Goal: Check status: Check status

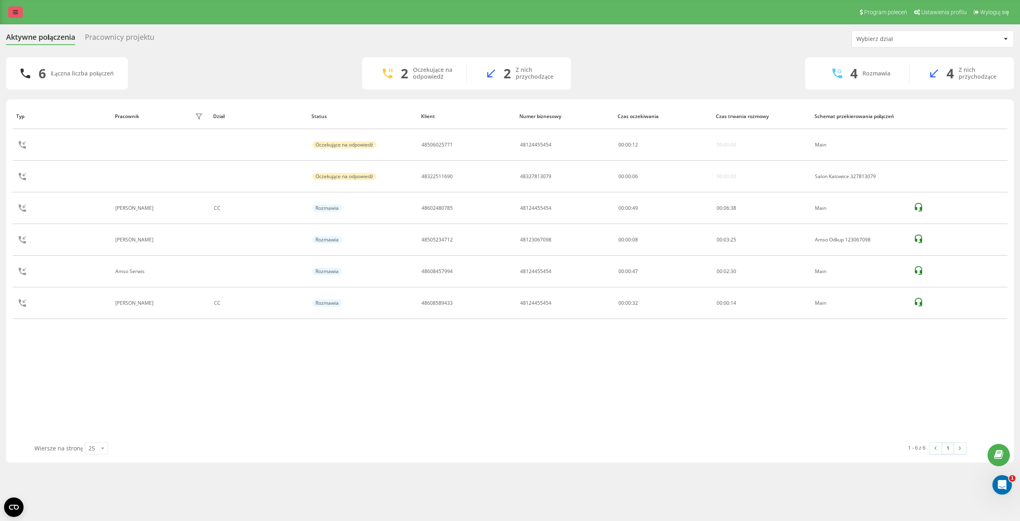
click at [15, 11] on icon at bounding box center [15, 12] width 5 height 6
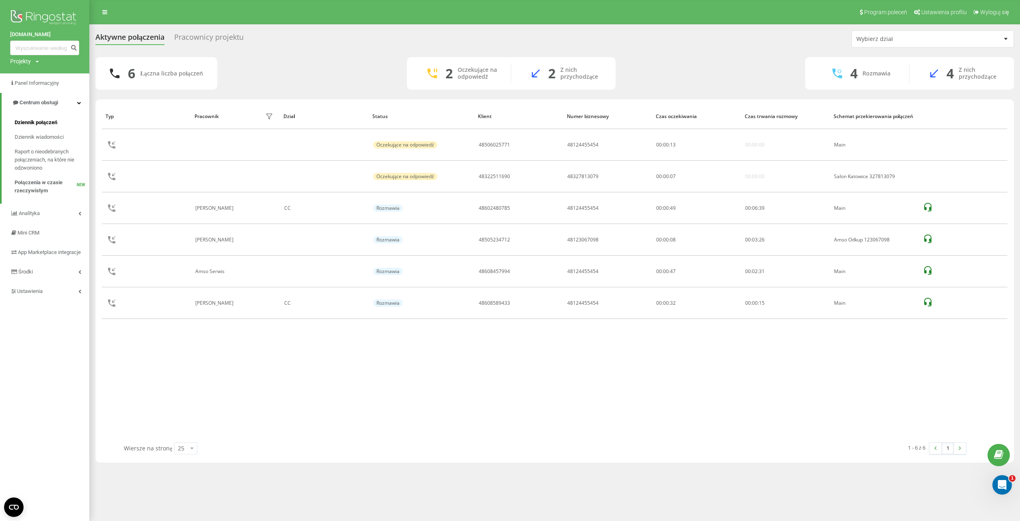
click at [37, 119] on span "Dziennik połączeń" at bounding box center [36, 123] width 43 height 8
click at [30, 122] on span "Dziennik połączeń" at bounding box center [36, 123] width 43 height 8
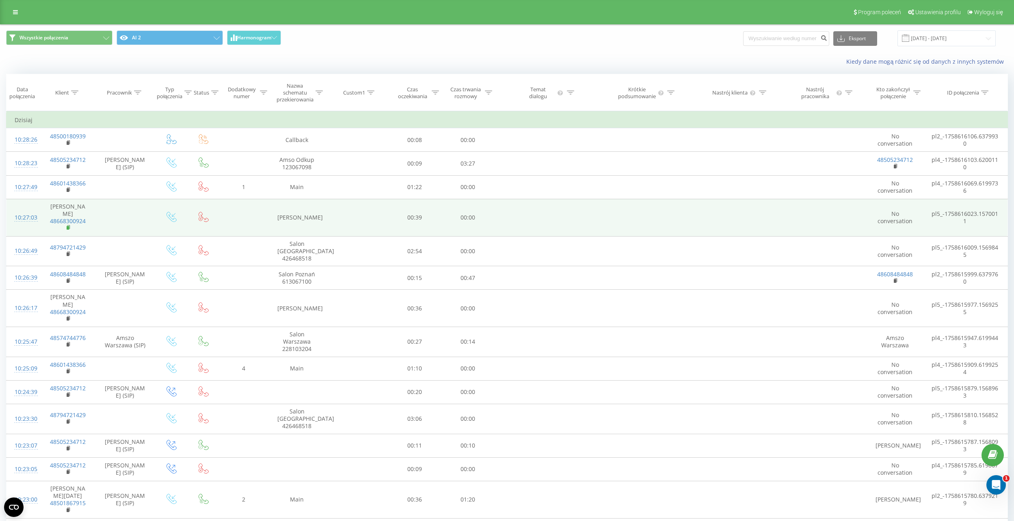
click at [67, 228] on icon at bounding box center [69, 228] width 4 height 6
